Goal: Transaction & Acquisition: Purchase product/service

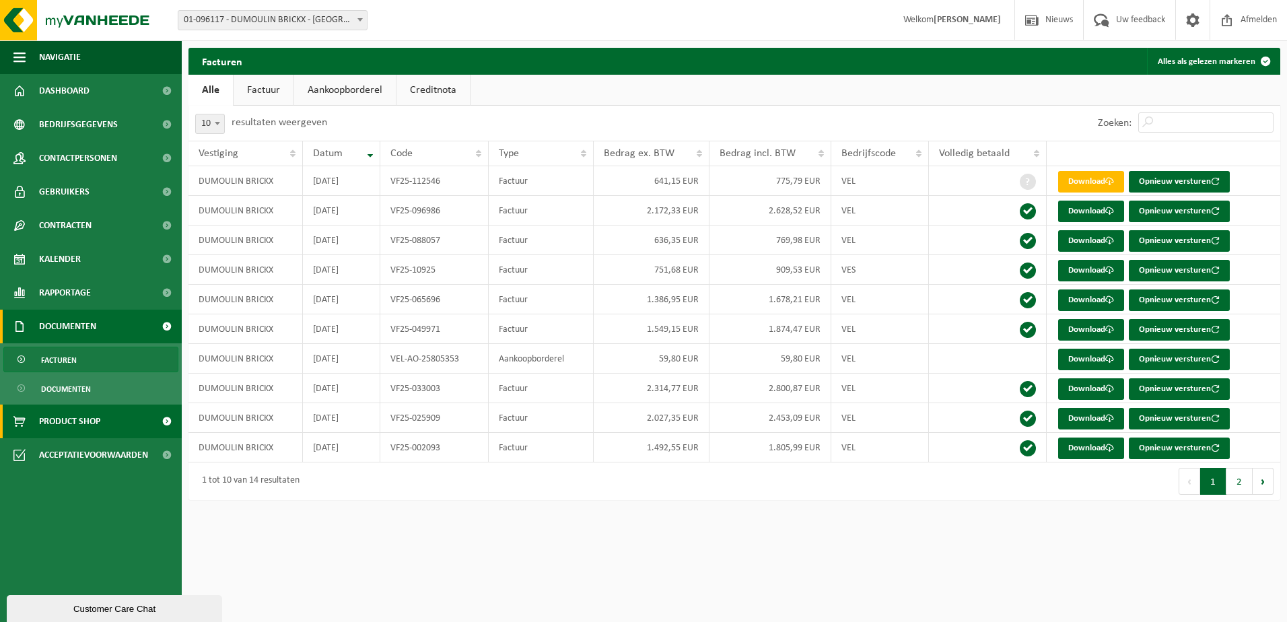
click at [106, 415] on link "Product Shop" at bounding box center [91, 421] width 182 height 34
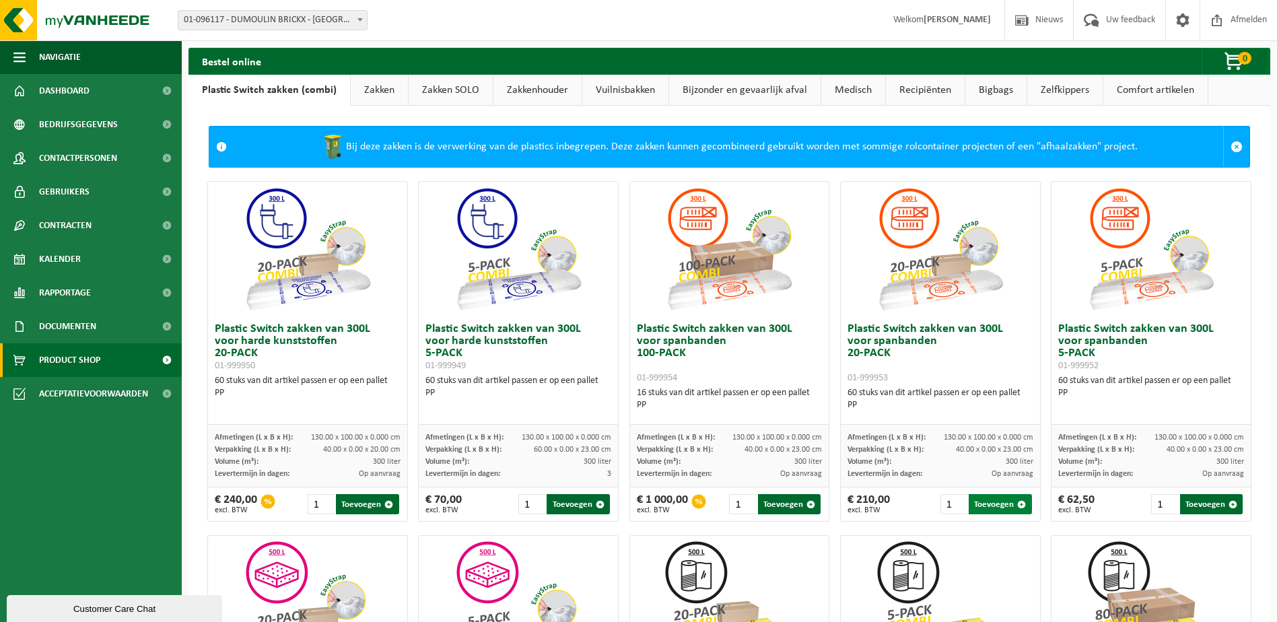
click at [988, 503] on button "Toevoegen" at bounding box center [999, 504] width 63 height 20
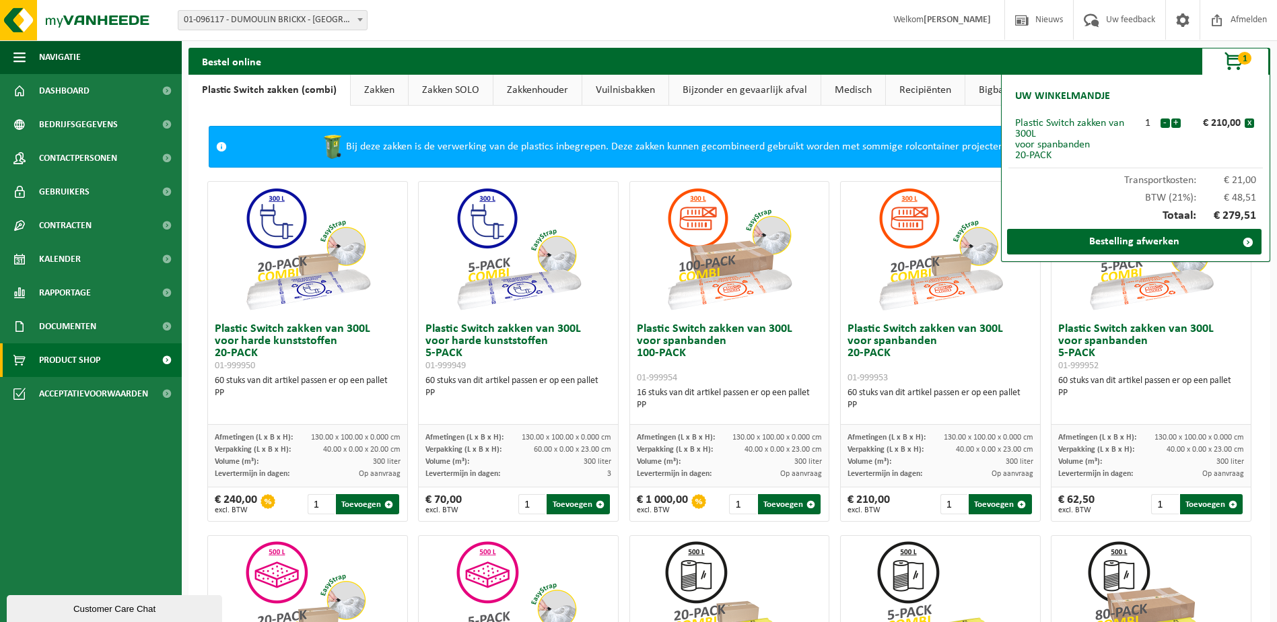
click at [521, 92] on link "Zakkenhouder" at bounding box center [537, 90] width 88 height 31
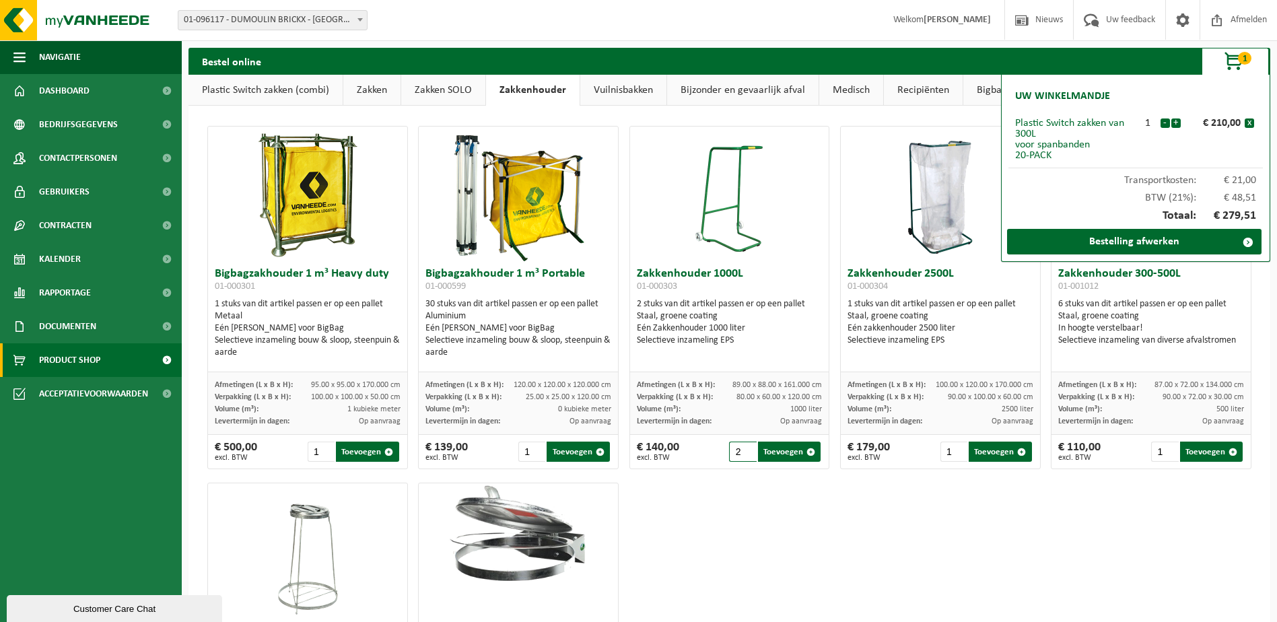
click at [744, 449] on input "2" at bounding box center [742, 451] width 27 height 20
click at [777, 451] on button "Toevoegen" at bounding box center [789, 451] width 63 height 20
type input "1"
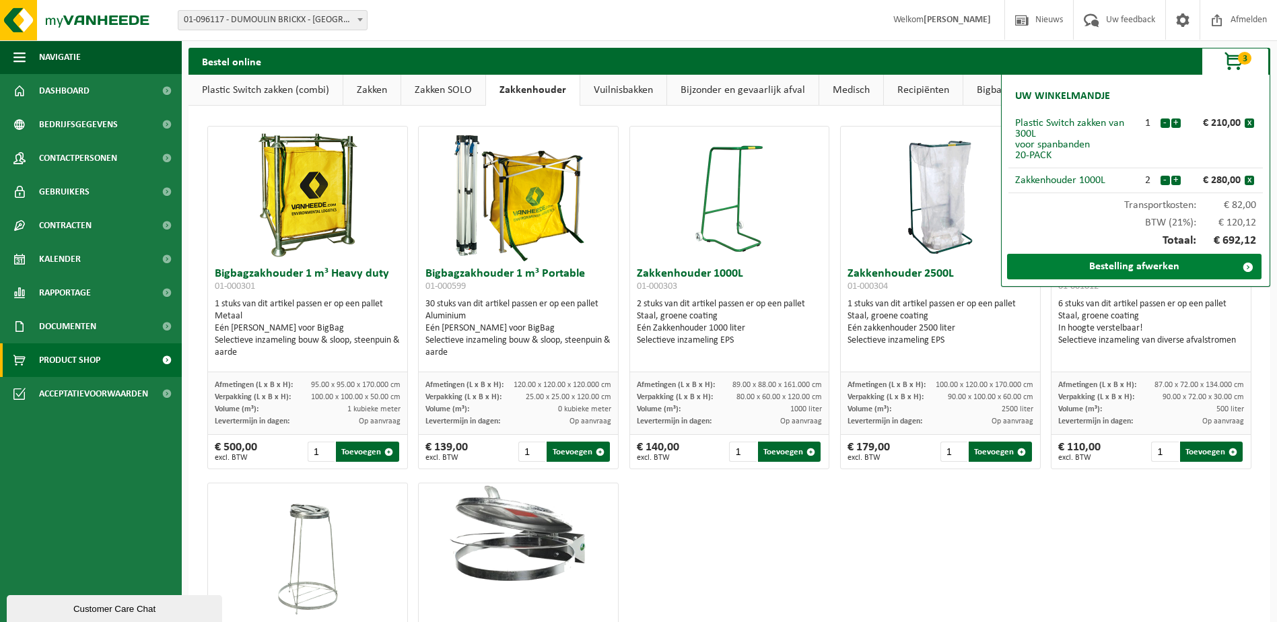
click at [1122, 266] on link "Bestelling afwerken" at bounding box center [1134, 267] width 254 height 26
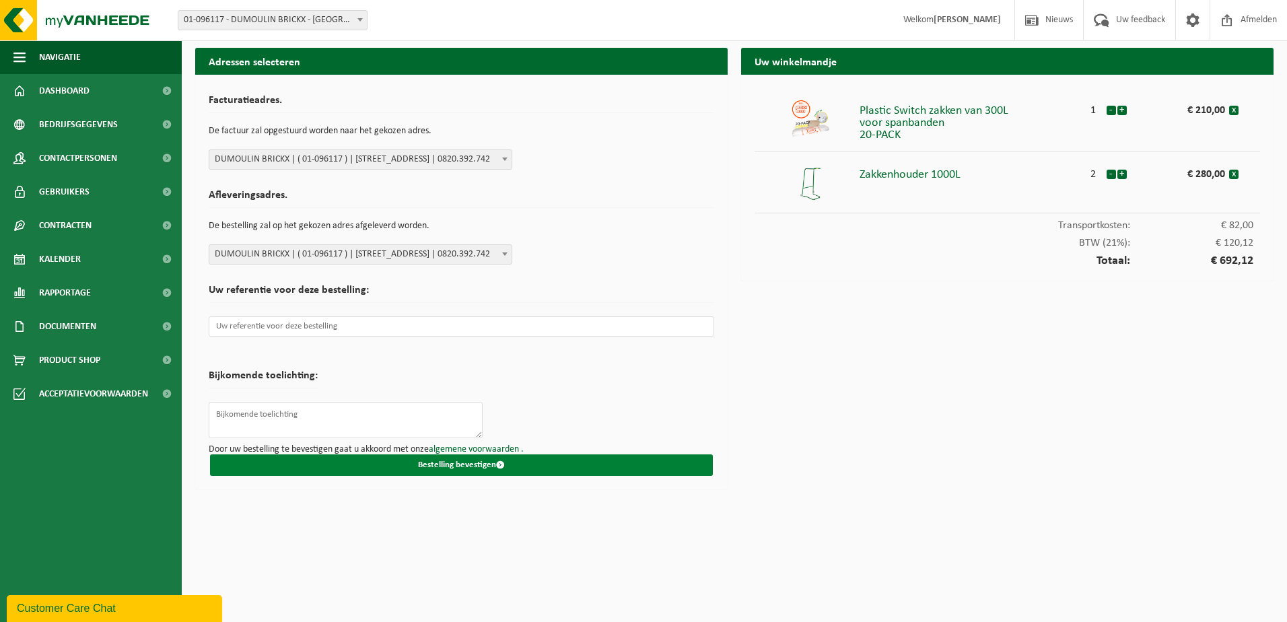
click at [423, 466] on button "Bestelling bevestigen" at bounding box center [461, 465] width 503 height 22
